Goal: Task Accomplishment & Management: Use online tool/utility

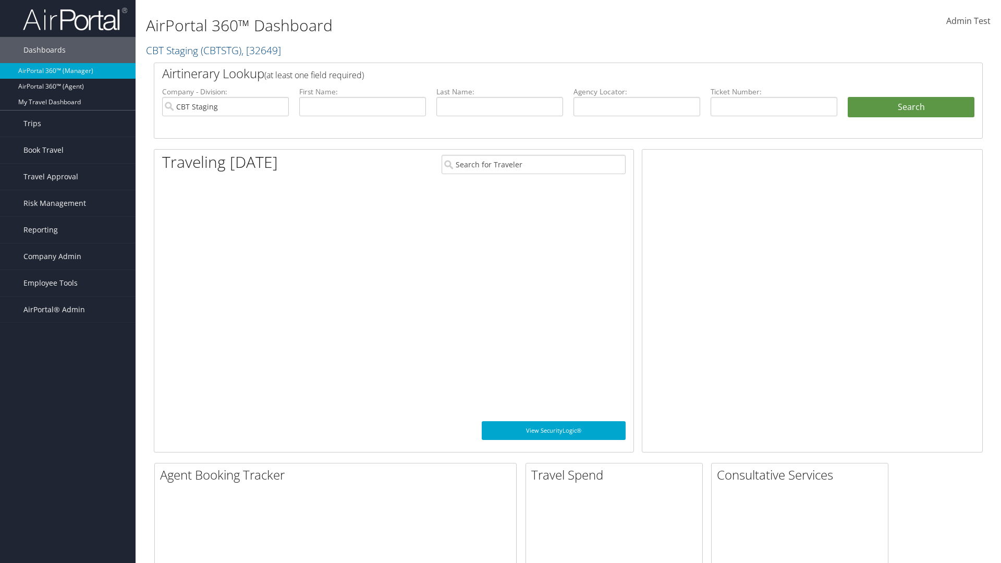
click at [68, 256] on span "Company Admin" at bounding box center [52, 256] width 58 height 26
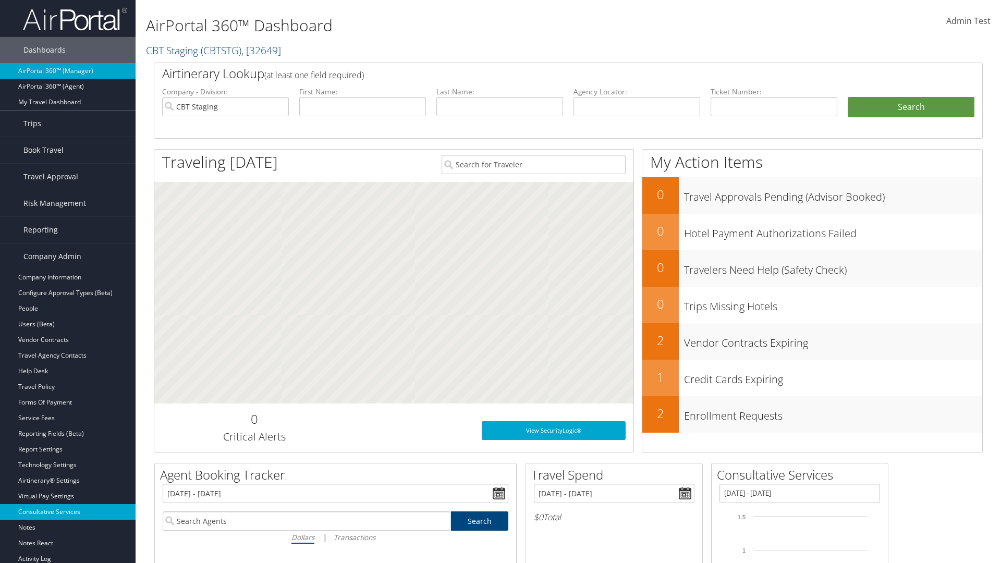
click at [68, 512] on link "Consultative Services" at bounding box center [68, 512] width 136 height 16
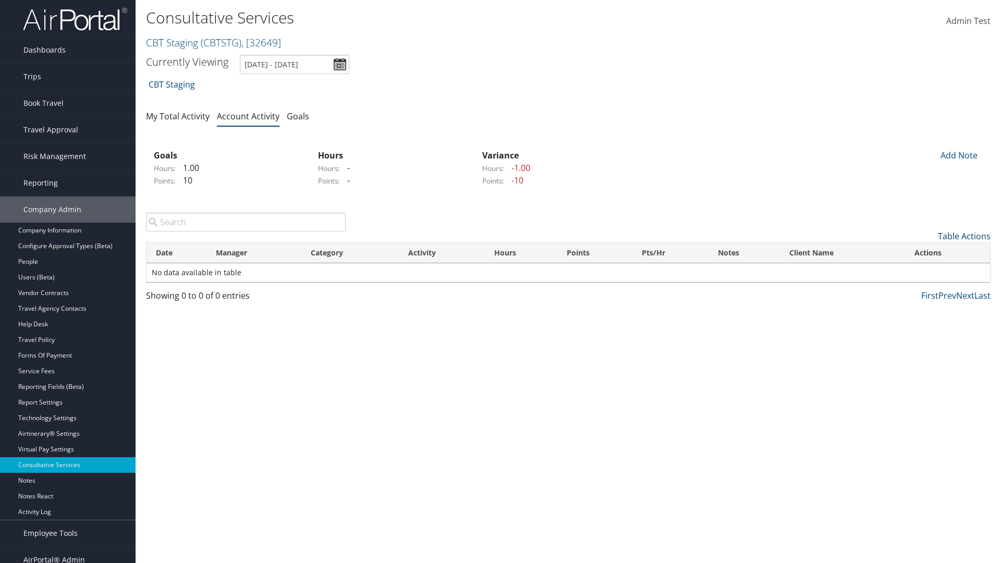
click at [964, 236] on link "Table Actions" at bounding box center [964, 235] width 53 height 11
click at [921, 252] on link "New Record" at bounding box center [921, 252] width 137 height 18
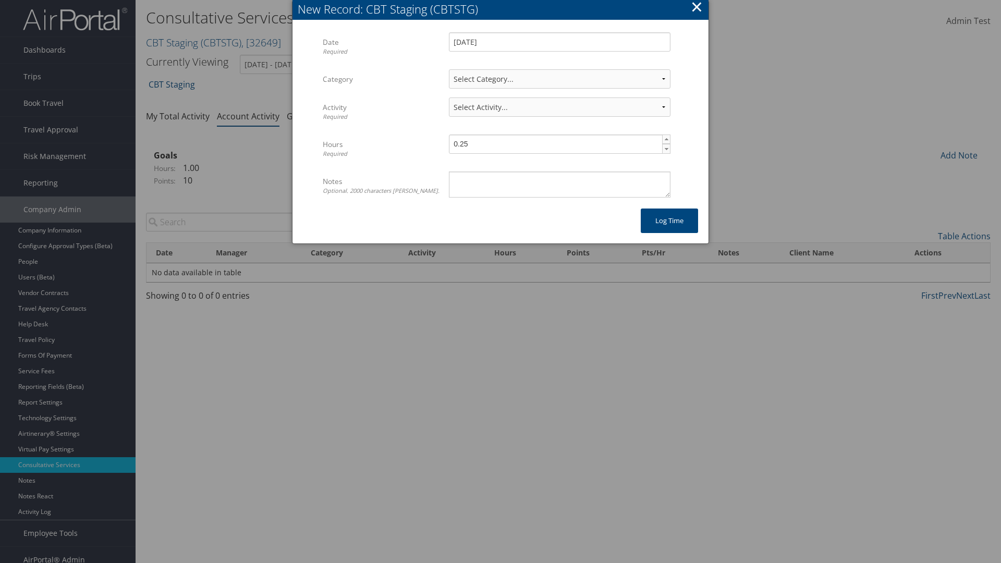
select select "2"
select select "239-1"
click at [559, 184] on textarea "Notes Optional. 2000 characters [PERSON_NAME]." at bounding box center [560, 184] width 222 height 26
type textarea "Auto Test Notes"
click at [669, 220] on button "Log time" at bounding box center [669, 221] width 57 height 24
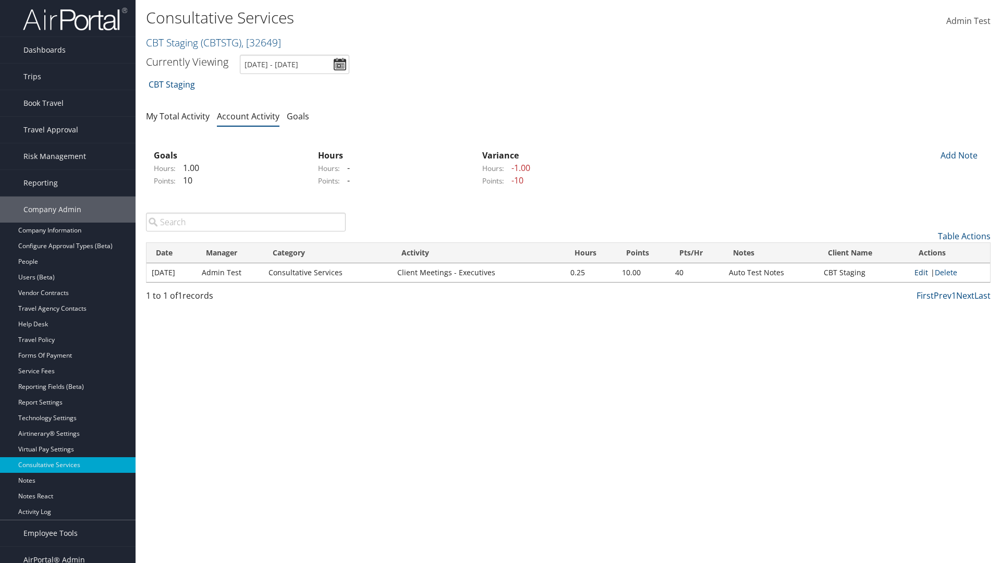
click at [921, 272] on link "Edit" at bounding box center [921, 272] width 14 height 10
select select "2"
select select "239-1"
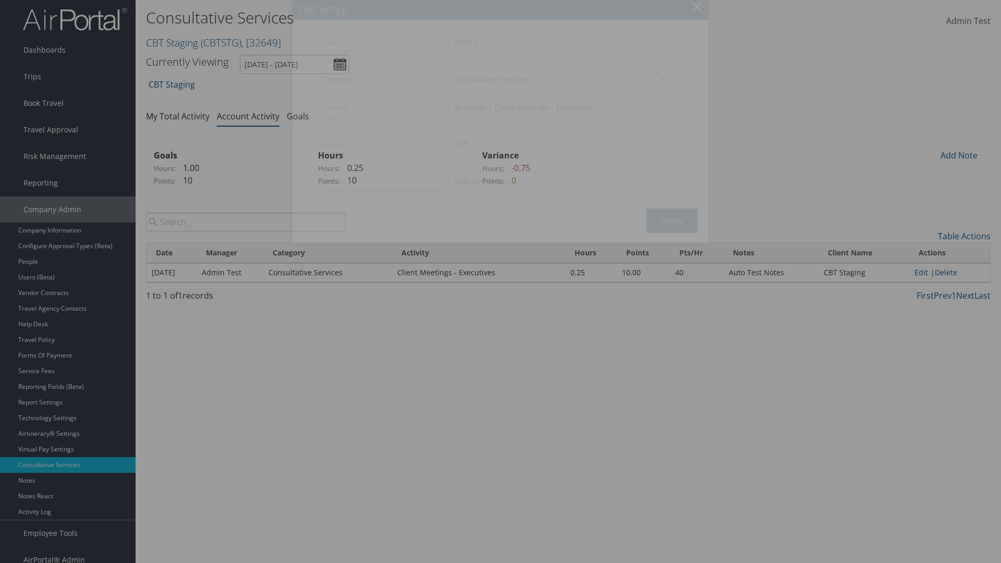
click at [559, 184] on textarea "Auto Test Notes" at bounding box center [560, 184] width 222 height 26
